Goal: Check status

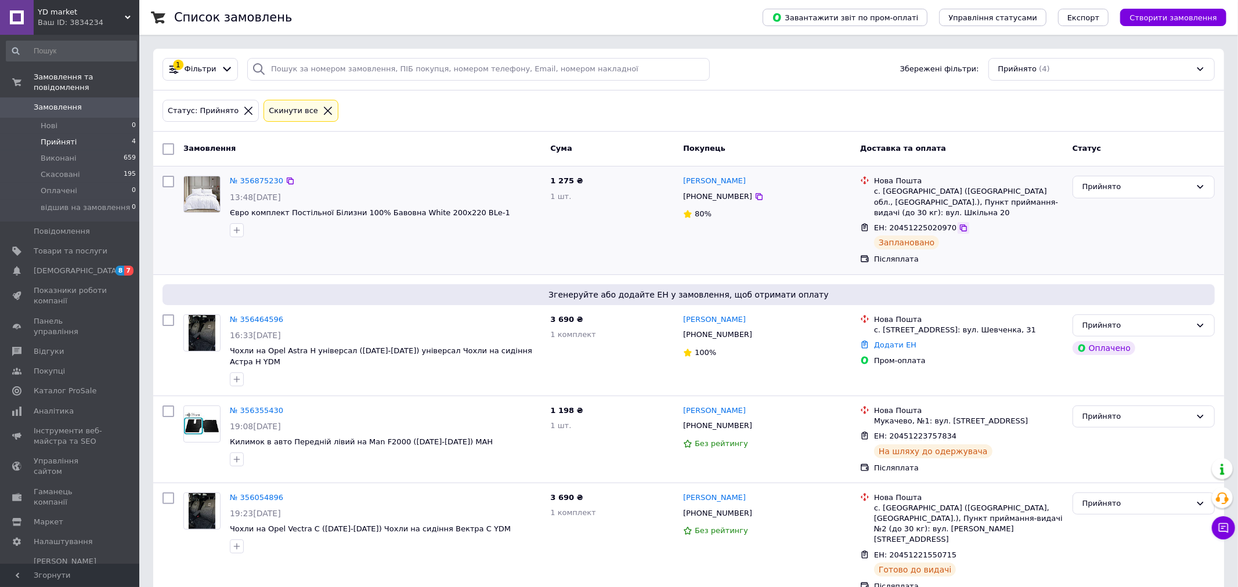
click at [959, 224] on icon at bounding box center [963, 228] width 9 height 9
click at [959, 551] on icon at bounding box center [963, 555] width 9 height 9
